Goal: Check status: Check status

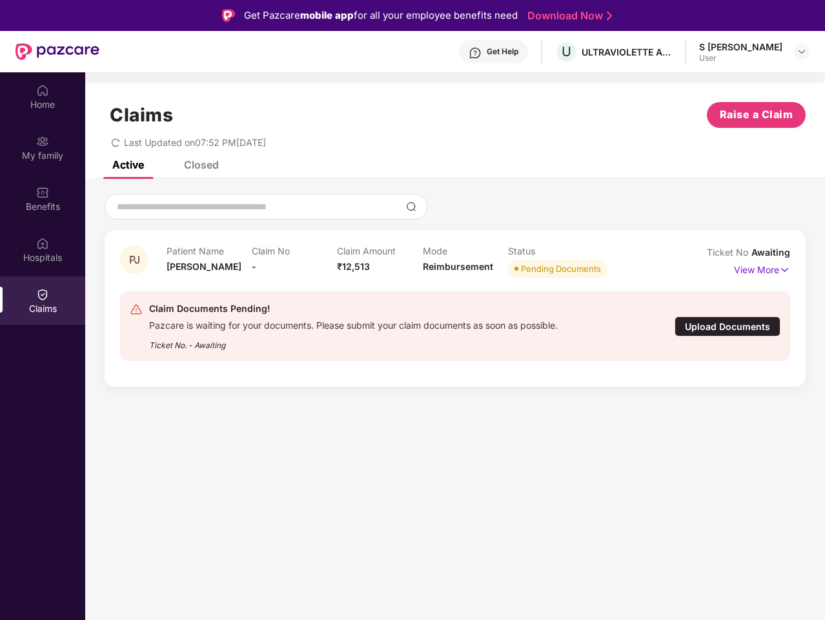
click at [412, 310] on div "Claim Documents Pending!" at bounding box center [353, 308] width 409 height 15
click at [518, 52] on div "Get Help" at bounding box center [503, 51] width 32 height 10
click at [802, 52] on img at bounding box center [801, 51] width 10 height 10
click at [43, 96] on img at bounding box center [42, 90] width 13 height 13
